Goal: Task Accomplishment & Management: Use online tool/utility

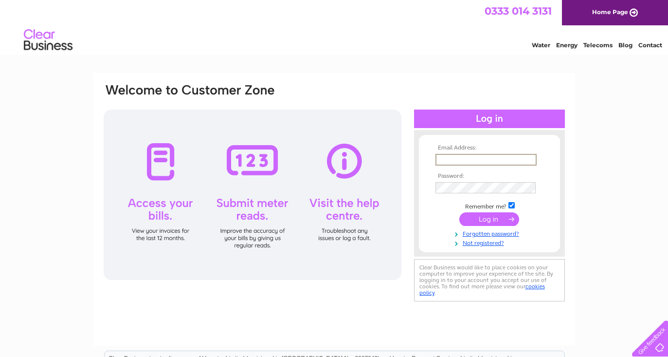
type input "[PERSON_NAME][EMAIL_ADDRESS][DOMAIN_NAME]"
click at [485, 218] on input "submit" at bounding box center [489, 218] width 60 height 14
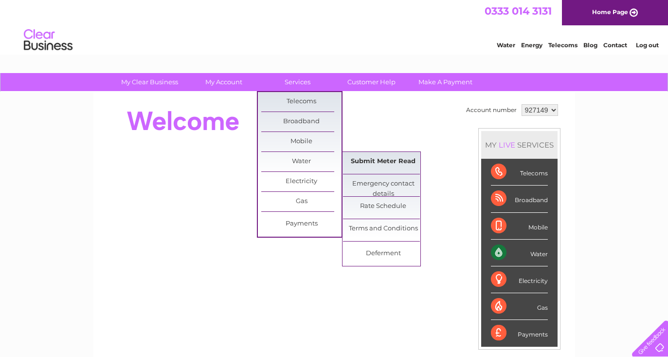
click at [365, 159] on link "Submit Meter Read" at bounding box center [383, 161] width 80 height 19
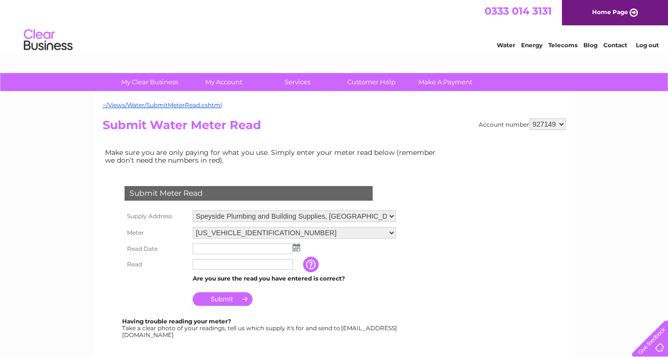
click at [297, 243] on img at bounding box center [296, 247] width 7 height 8
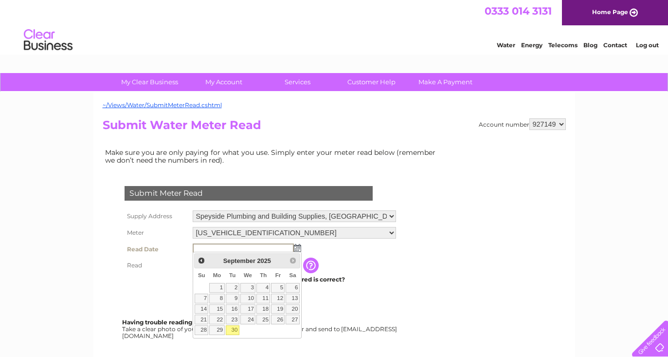
click at [236, 328] on link "30" at bounding box center [233, 330] width 14 height 10
type input "2025/09/30"
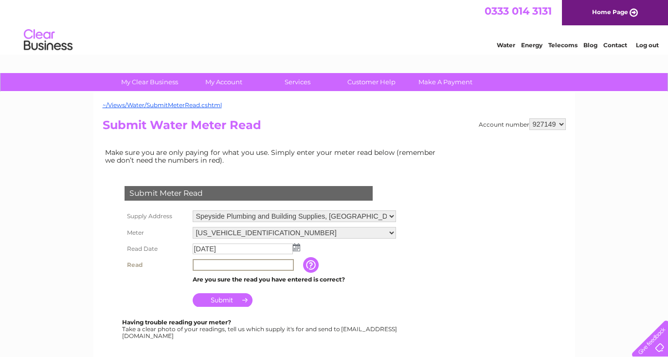
click at [225, 259] on input "text" at bounding box center [243, 265] width 101 height 12
type input "220"
click at [222, 299] on input "Submit" at bounding box center [223, 300] width 60 height 14
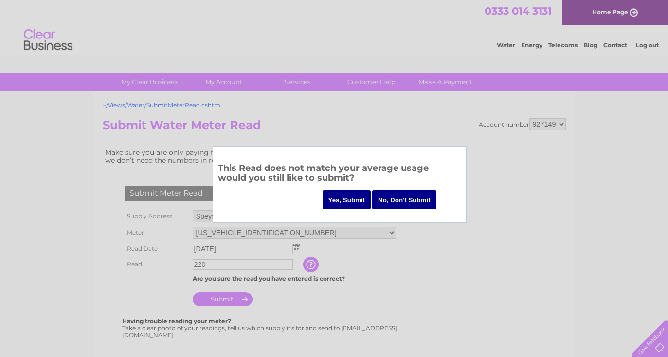
click at [342, 198] on input "Yes, Submit" at bounding box center [347, 199] width 49 height 19
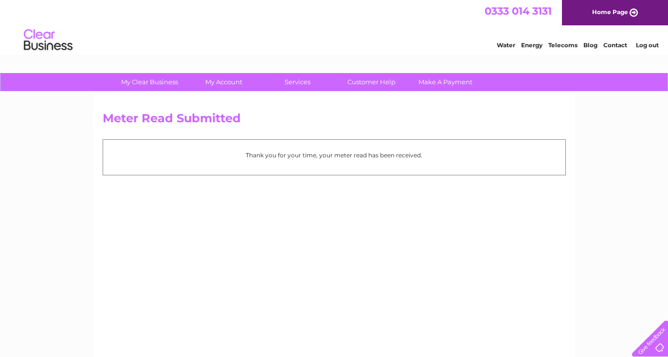
click at [647, 46] on link "Log out" at bounding box center [647, 44] width 23 height 7
